Goal: Task Accomplishment & Management: Use online tool/utility

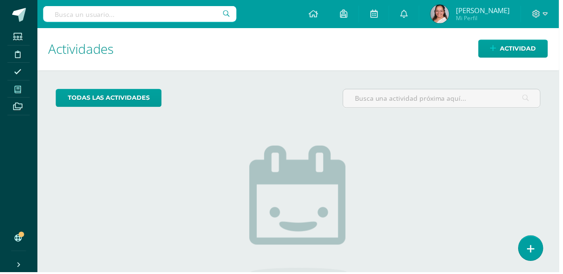
click at [18, 88] on icon at bounding box center [18, 89] width 7 height 7
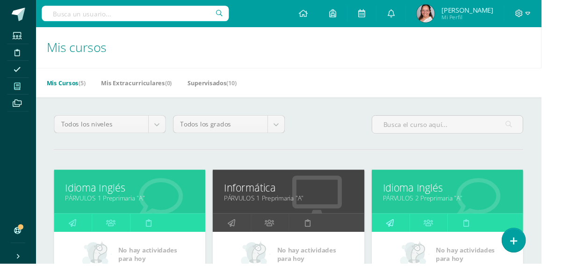
click at [402, 234] on link at bounding box center [406, 231] width 39 height 19
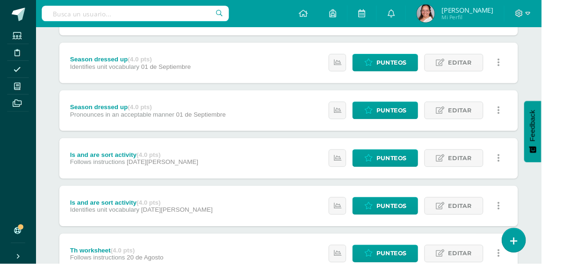
scroll to position [576, 0]
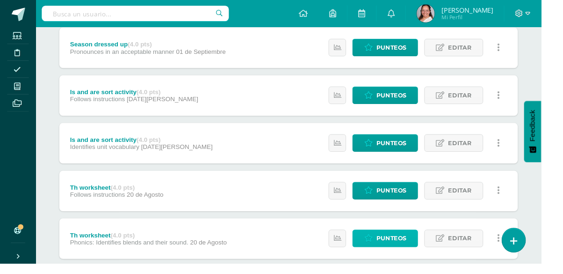
click at [395, 245] on span "Punteos" at bounding box center [407, 247] width 31 height 17
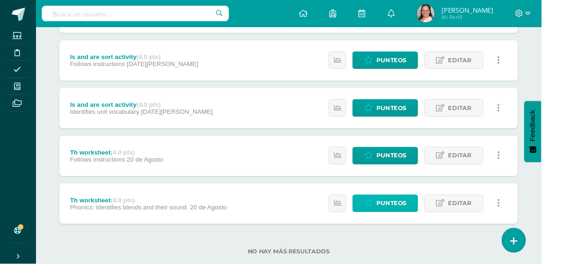
scroll to position [620, 0]
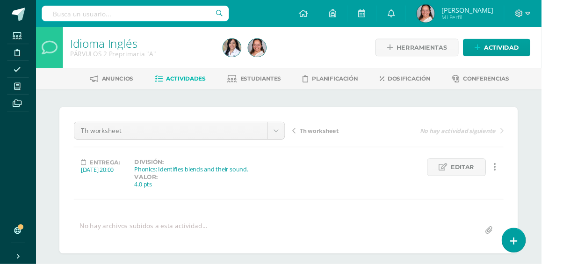
click at [337, 135] on span "Th worksheet" at bounding box center [332, 136] width 41 height 8
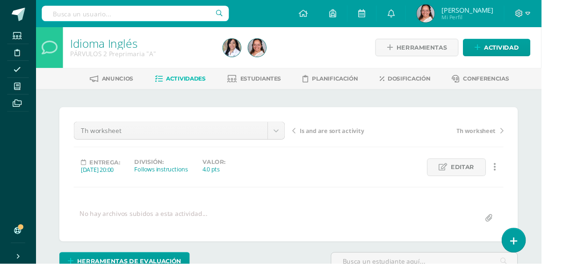
click at [337, 134] on span "Is and are sort activity" at bounding box center [345, 136] width 67 height 8
click at [336, 136] on span "Is and are sort activity" at bounding box center [345, 136] width 67 height 8
click at [341, 131] on link "Season dressed up" at bounding box center [359, 135] width 110 height 9
click at [339, 136] on span "Season dressed up" at bounding box center [339, 136] width 55 height 8
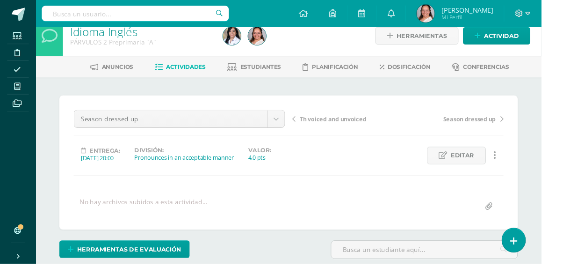
scroll to position [13, 0]
click at [481, 120] on span "Season dressed up" at bounding box center [488, 123] width 55 height 8
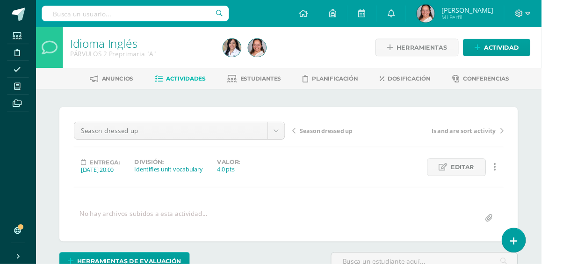
scroll to position [0, 0]
click at [344, 137] on span "Season dressed up" at bounding box center [339, 135] width 55 height 8
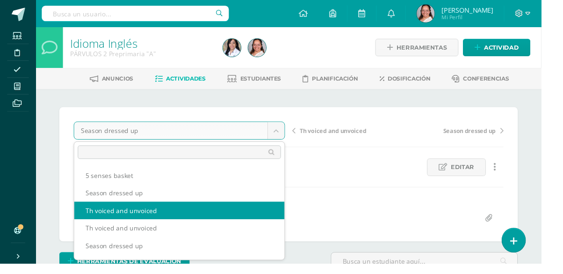
scroll to position [72, 0]
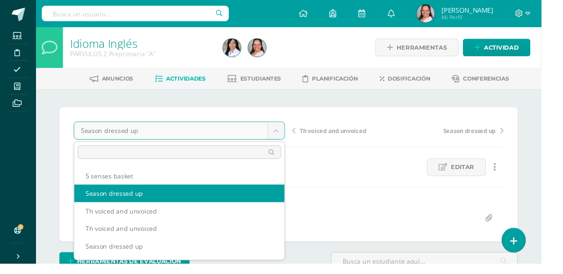
select select "/dashboard/teacher/grade-activity/105999/"
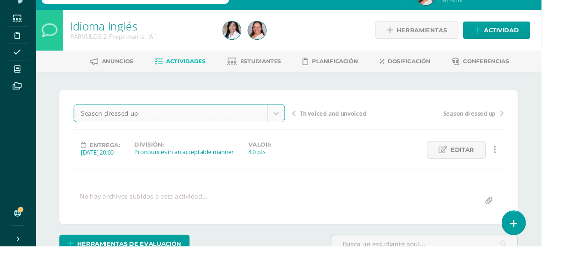
scroll to position [0, 0]
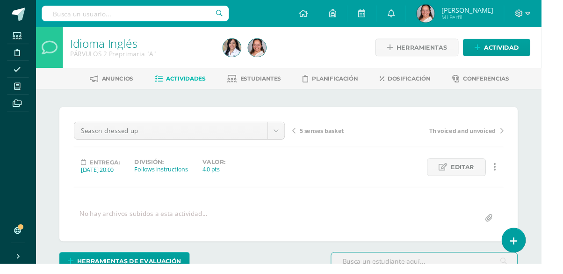
click at [469, 132] on span "Th voiced and unvoiced" at bounding box center [481, 136] width 69 height 8
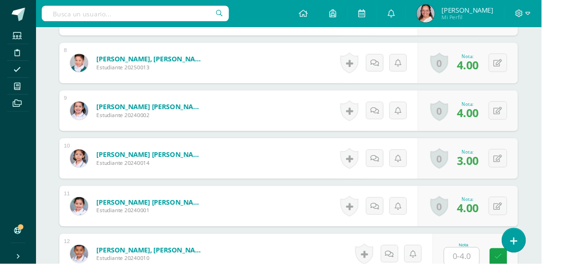
scroll to position [629, 0]
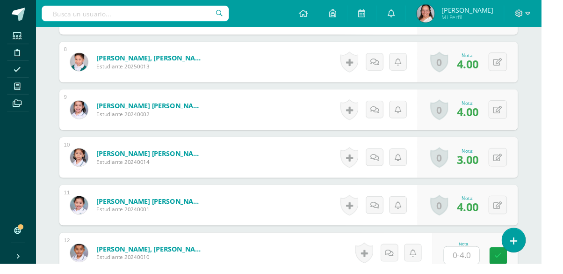
click at [486, 261] on input "text" at bounding box center [480, 265] width 36 height 18
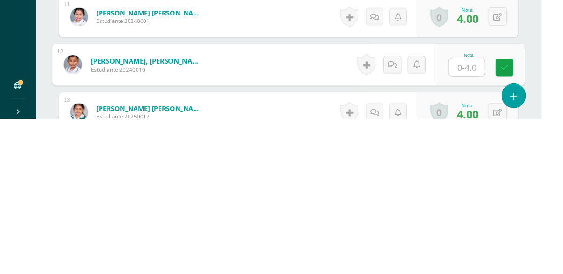
scroll to position [677, 0]
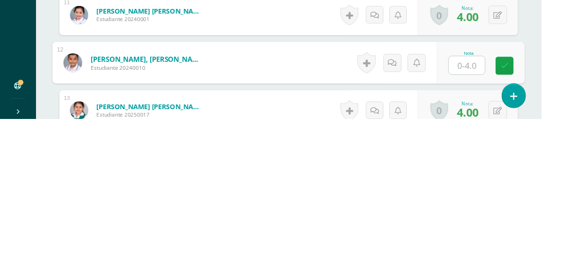
type input "4"
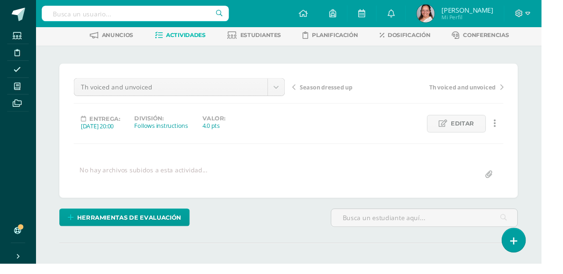
scroll to position [0, 0]
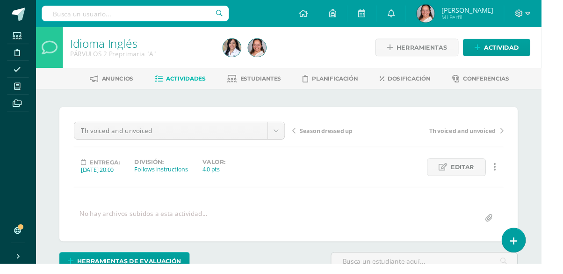
click at [465, 139] on span "Th voiced and unvoiced" at bounding box center [481, 136] width 69 height 8
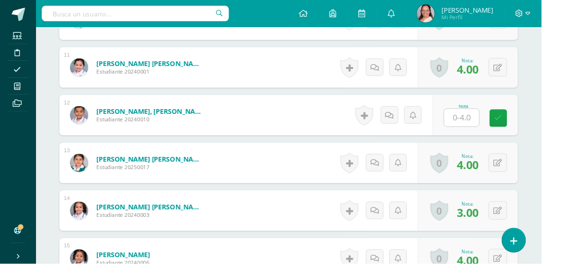
scroll to position [786, 0]
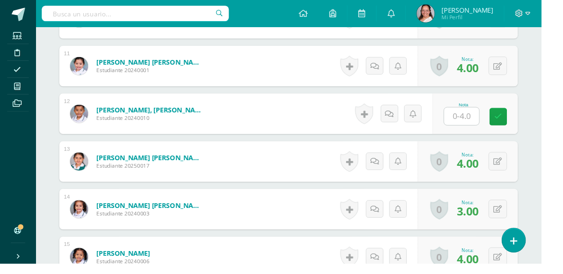
click at [482, 124] on input "text" at bounding box center [480, 121] width 36 height 18
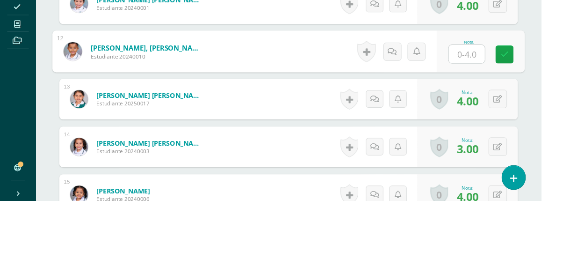
scroll to position [786, 0]
type input "4"
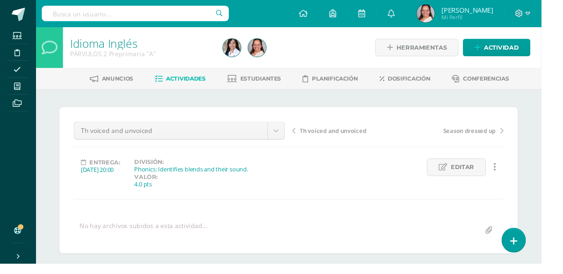
scroll to position [7, 0]
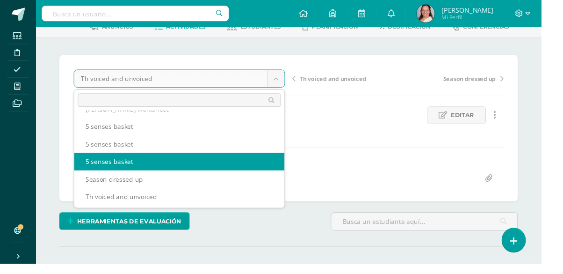
scroll to position [24, 0]
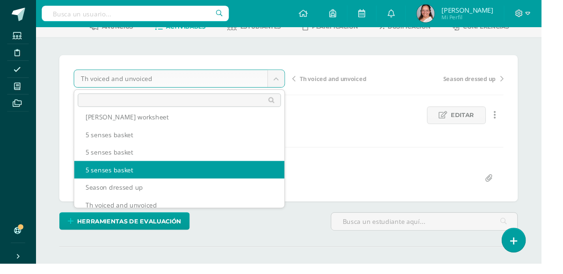
select select "/dashboard/teacher/grade-activity/106000/"
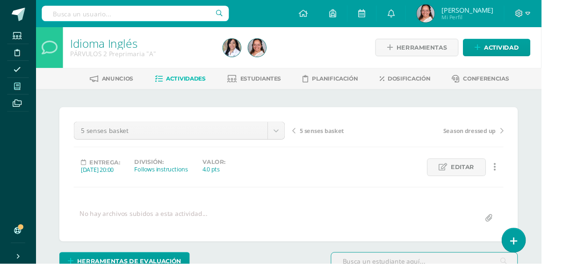
click at [25, 88] on span at bounding box center [17, 89] width 21 height 13
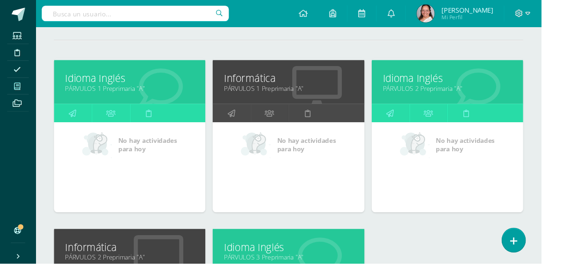
scroll to position [112, 0]
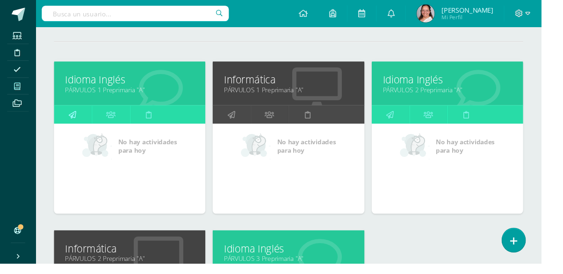
click at [67, 115] on link at bounding box center [75, 119] width 39 height 19
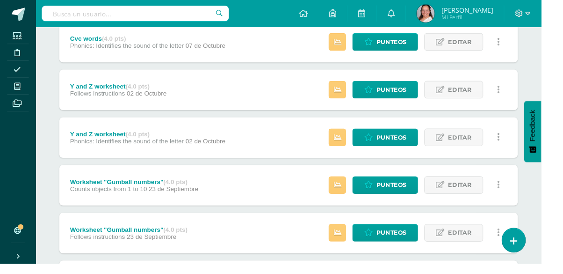
scroll to position [183, 0]
